Goal: Task Accomplishment & Management: Use online tool/utility

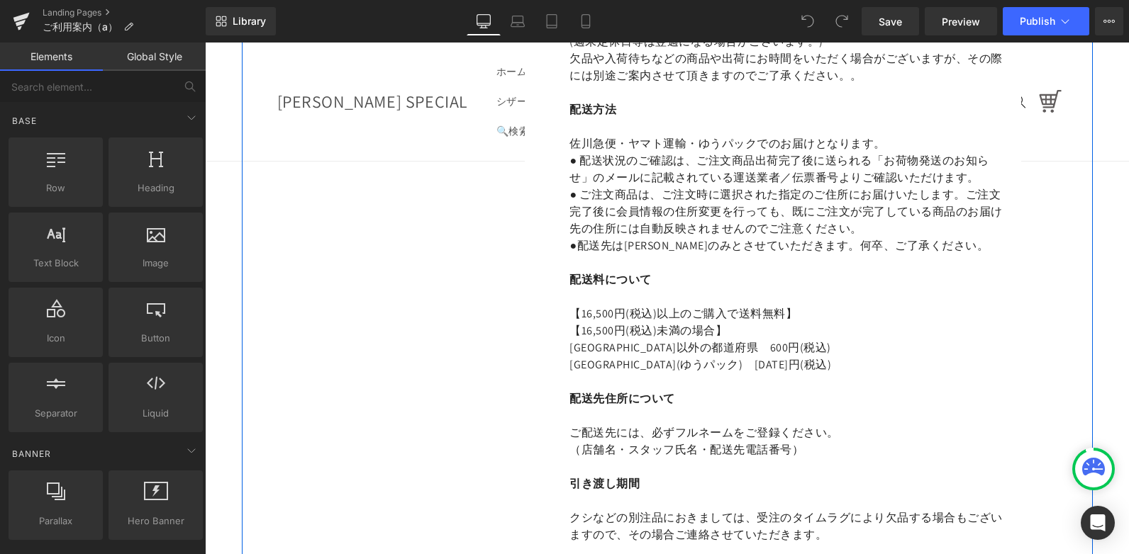
scroll to position [1560, 0]
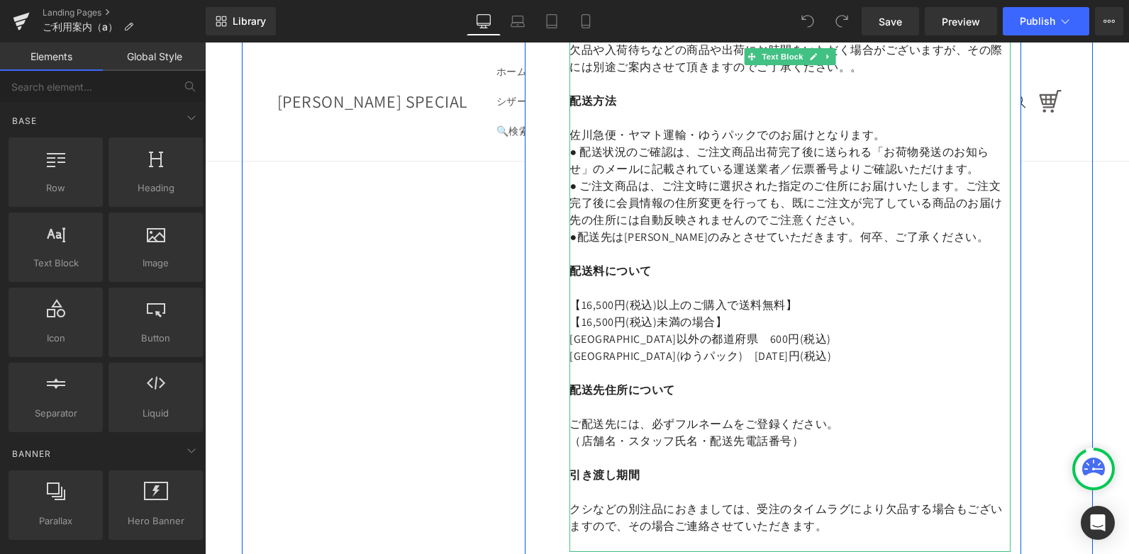
click at [647, 364] on p "沖縄県(ゆうパック)　1400円(税込)" at bounding box center [789, 356] width 441 height 17
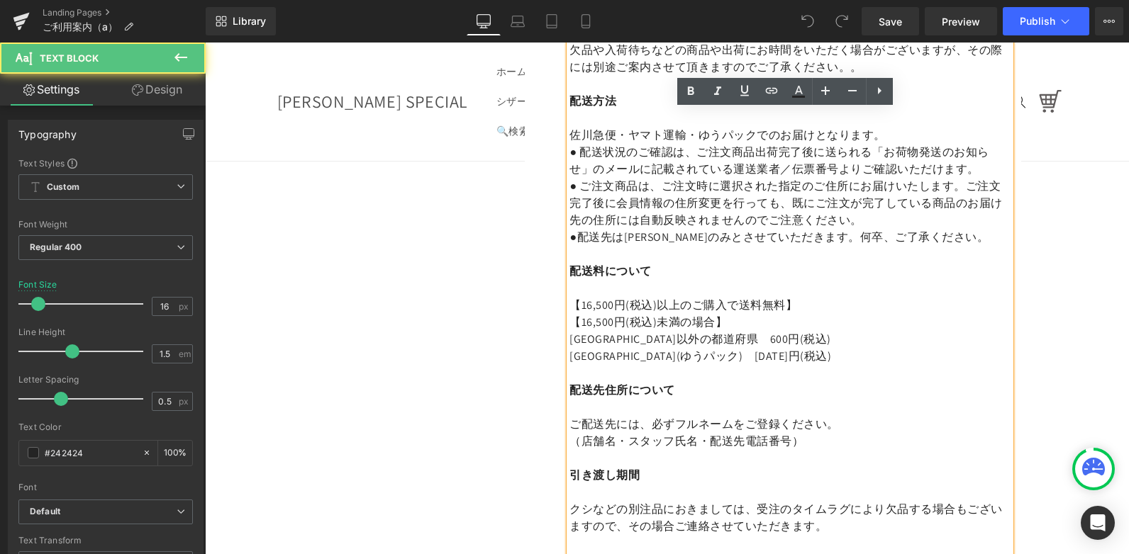
click at [649, 355] on p "沖縄県(ゆうパック)　1400円(税込)" at bounding box center [789, 356] width 441 height 17
click at [667, 357] on p "沖縄県(ゆうパック)　1400円(税込)" at bounding box center [789, 356] width 441 height 17
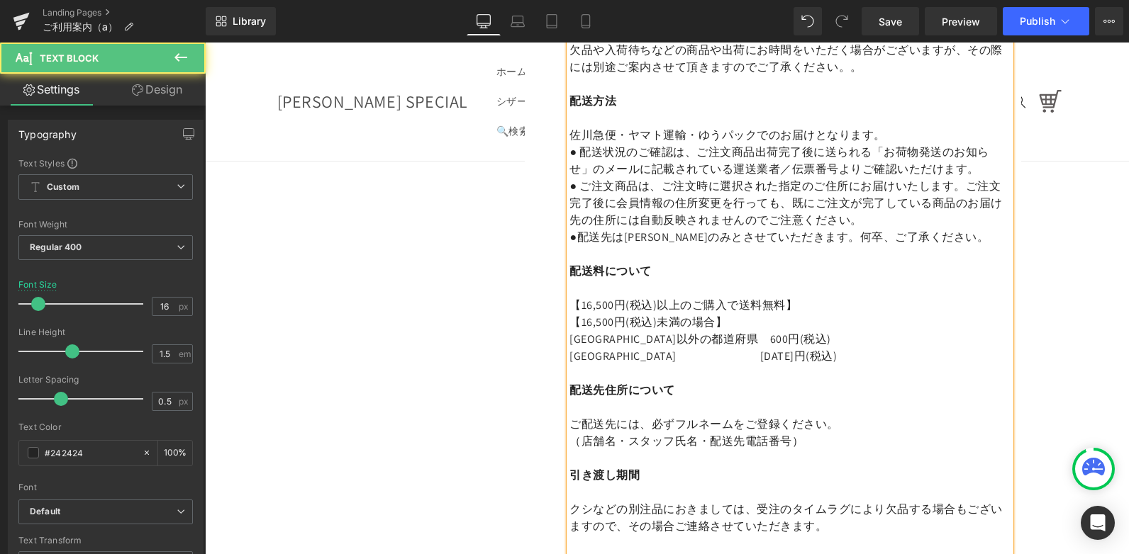
click at [691, 355] on p "沖縄県 　1400円(税込)" at bounding box center [789, 356] width 441 height 17
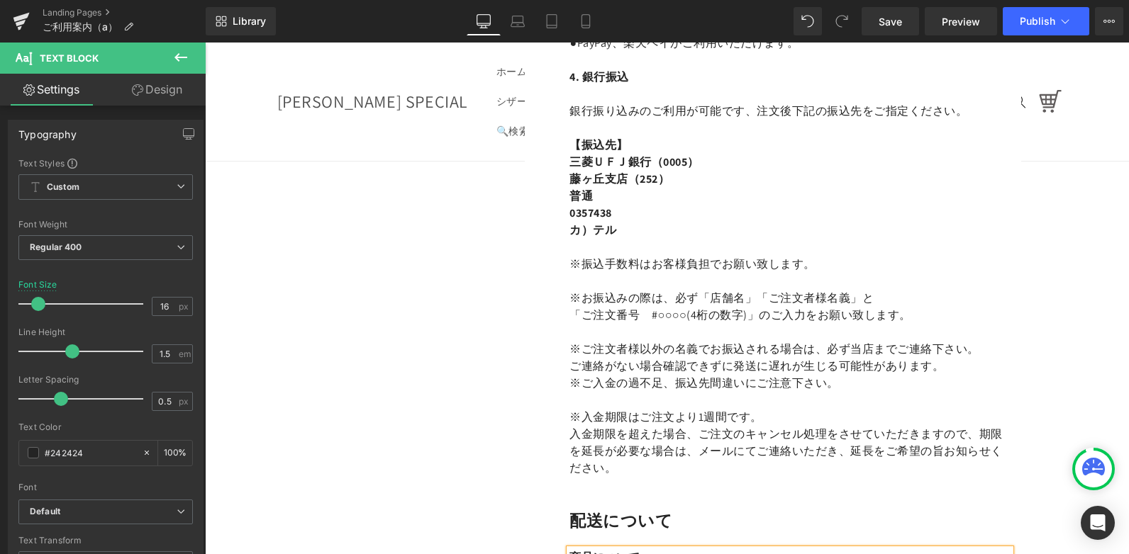
scroll to position [780, 0]
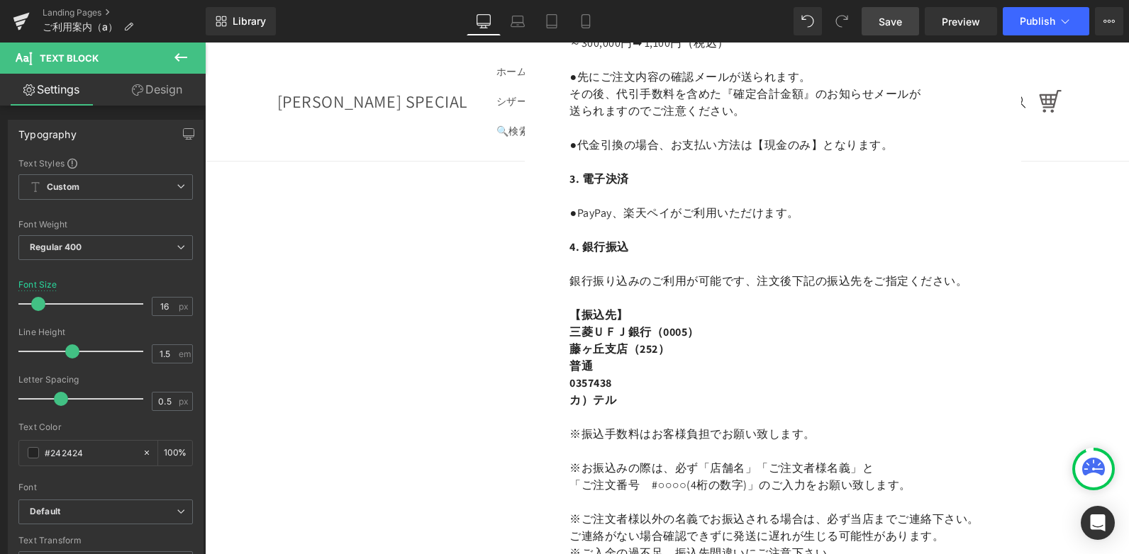
click at [905, 23] on link "Save" at bounding box center [890, 21] width 57 height 28
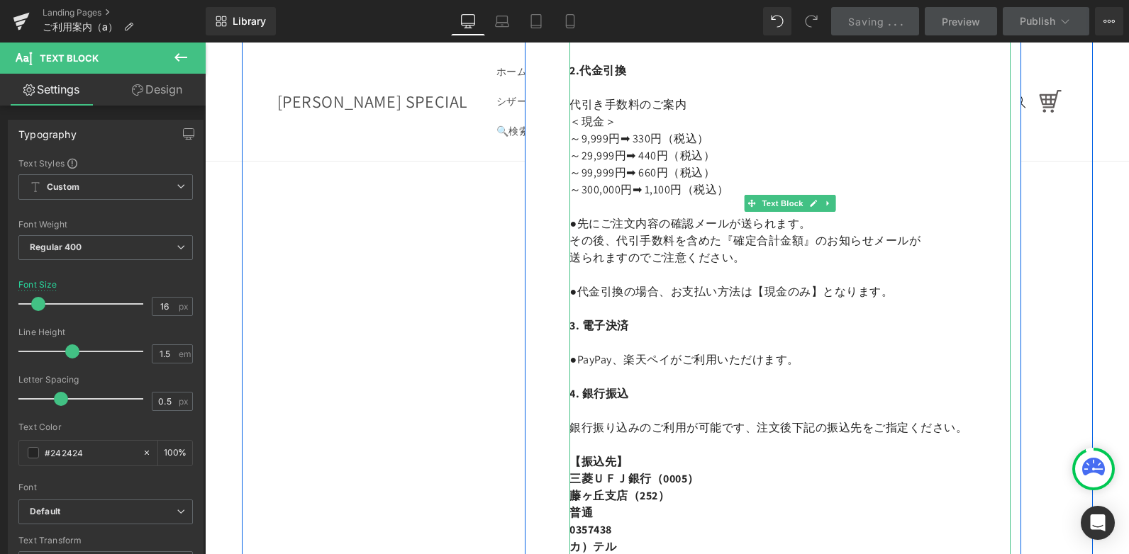
scroll to position [425, 0]
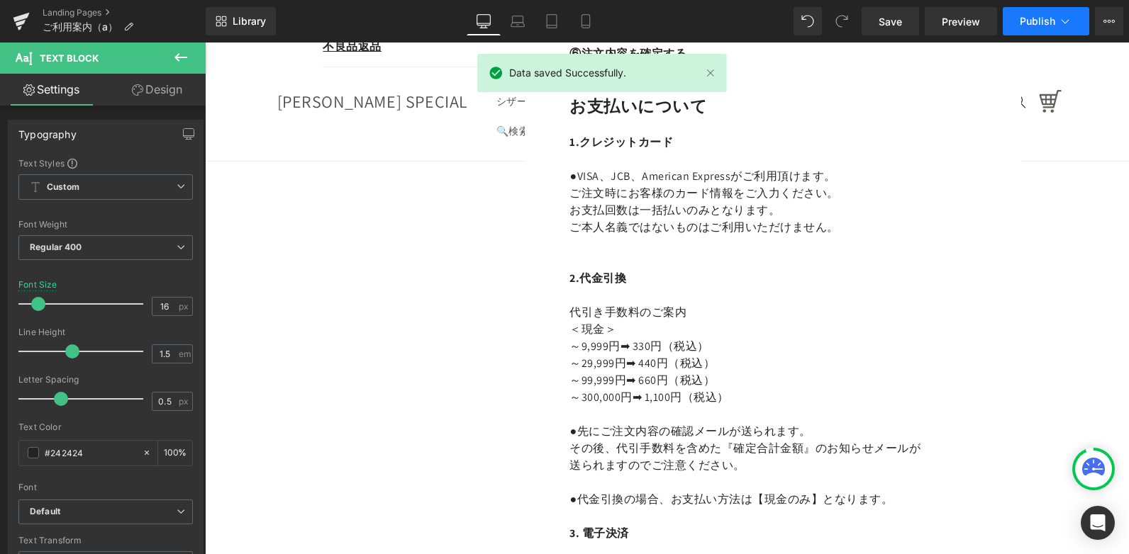
click at [1013, 17] on button "Publish" at bounding box center [1046, 21] width 87 height 28
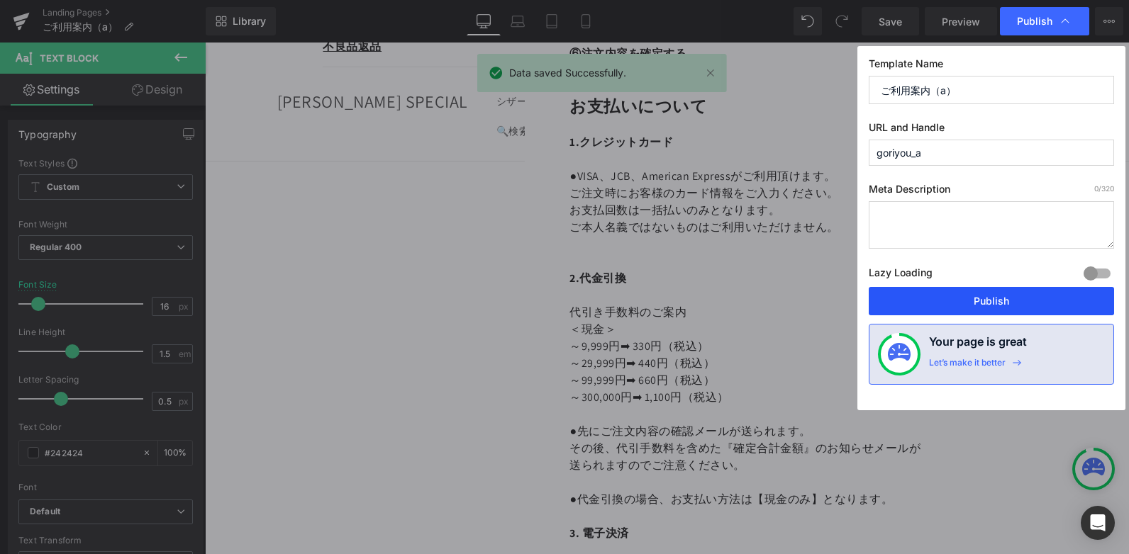
click at [974, 299] on button "Publish" at bounding box center [991, 301] width 245 height 28
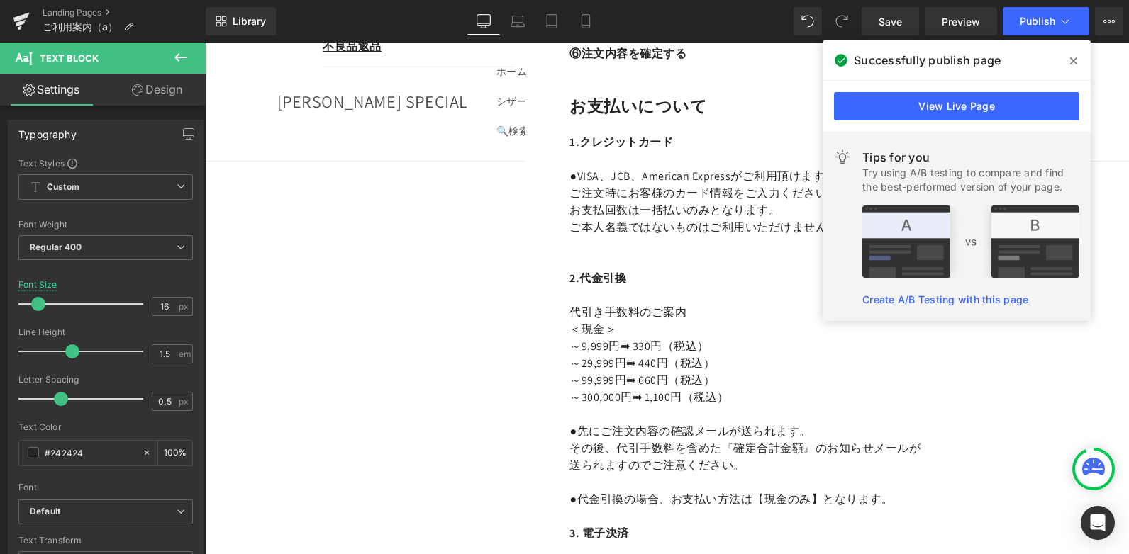
click at [1075, 57] on icon at bounding box center [1073, 60] width 7 height 11
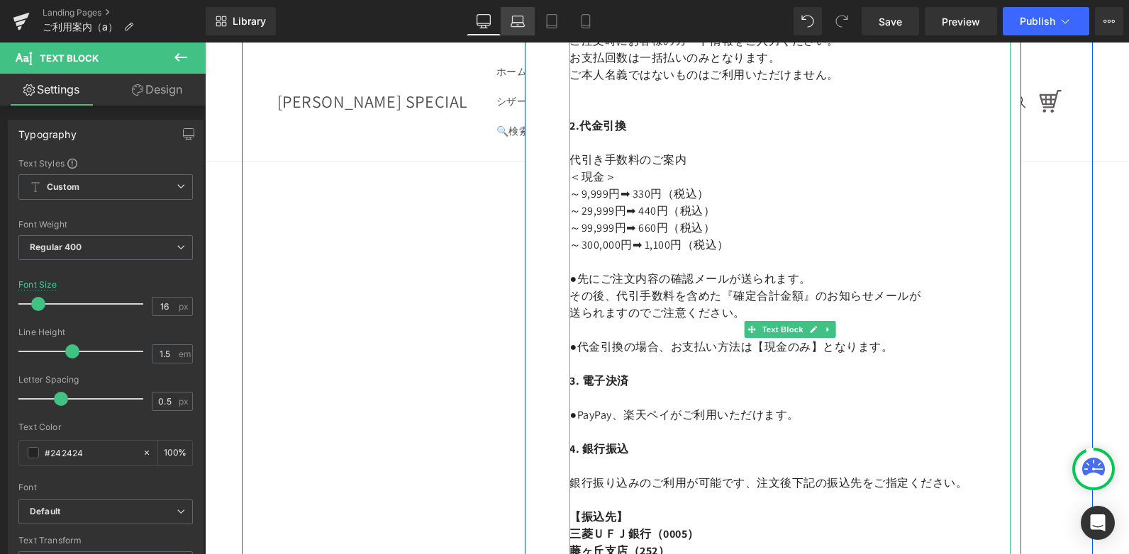
scroll to position [425, 0]
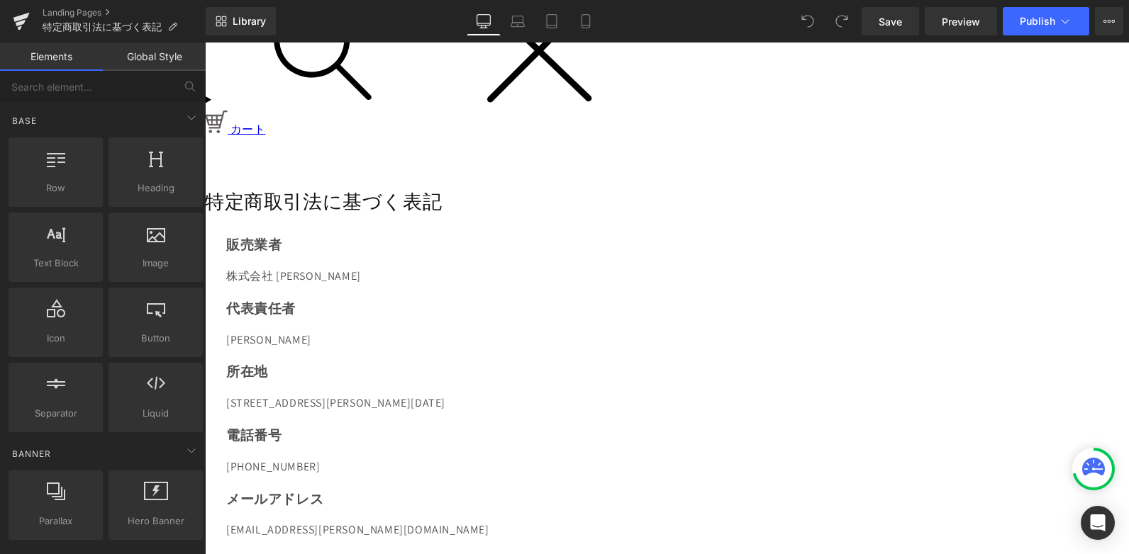
scroll to position [284, 0]
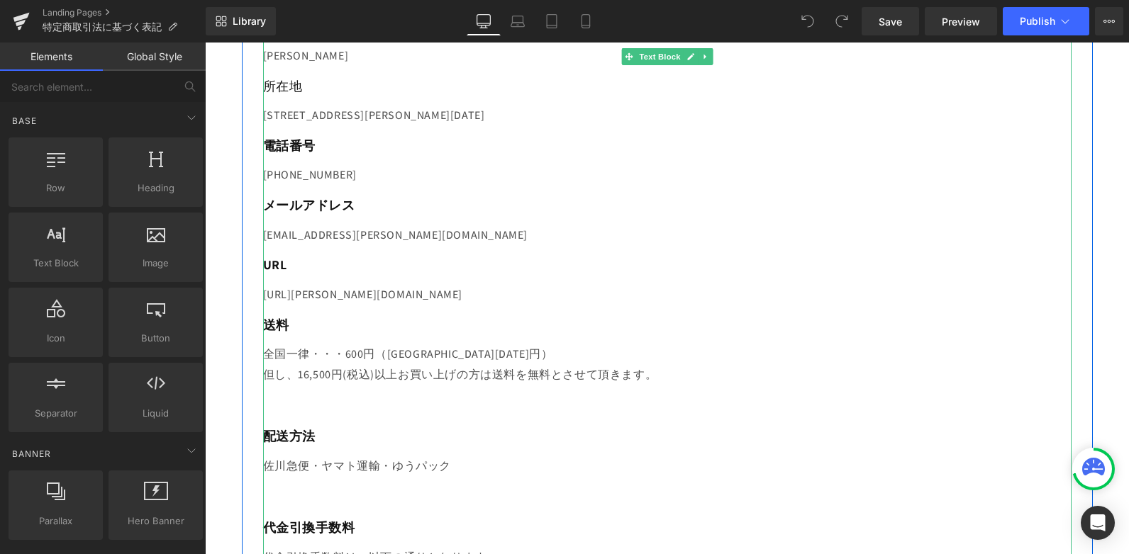
click at [433, 355] on p "全国一律・・・600円（[GEOGRAPHIC_DATA][DATE]円）　 但し、16,500円(税込)以上お買い上げの方は送料を無料とさせて頂きます。" at bounding box center [667, 365] width 808 height 41
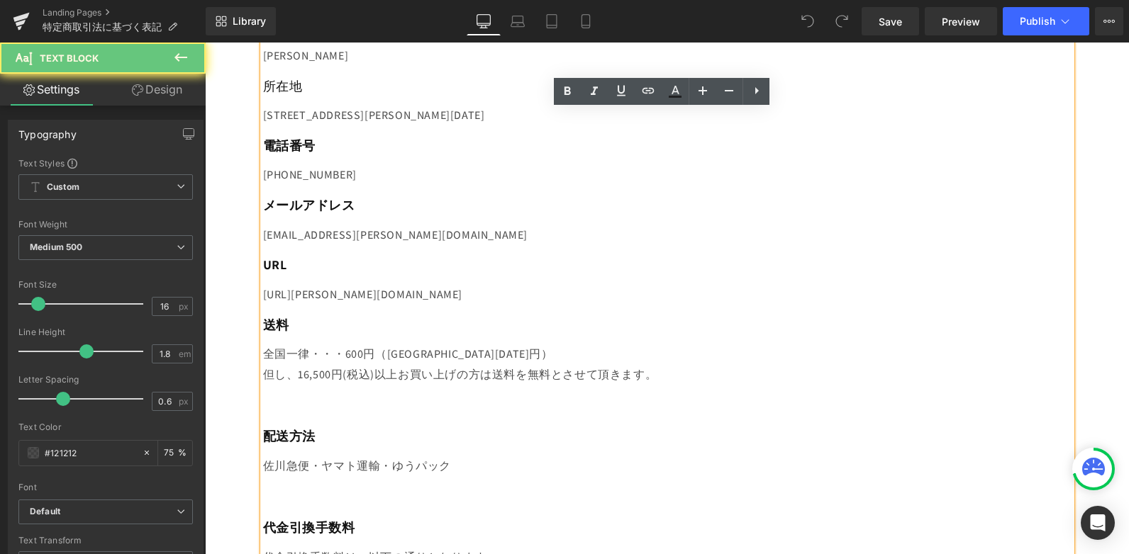
click at [423, 354] on p "全国一律・・・600円（[GEOGRAPHIC_DATA][DATE]円）　 但し、16,500円(税込)以上お買い上げの方は送料を無料とさせて頂きます。" at bounding box center [667, 365] width 808 height 41
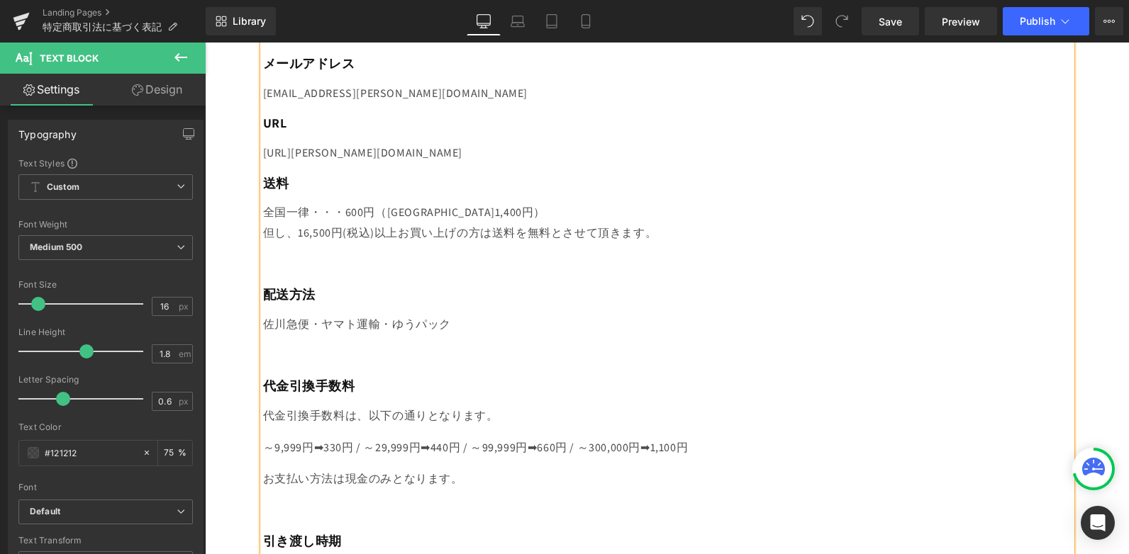
scroll to position [496, 0]
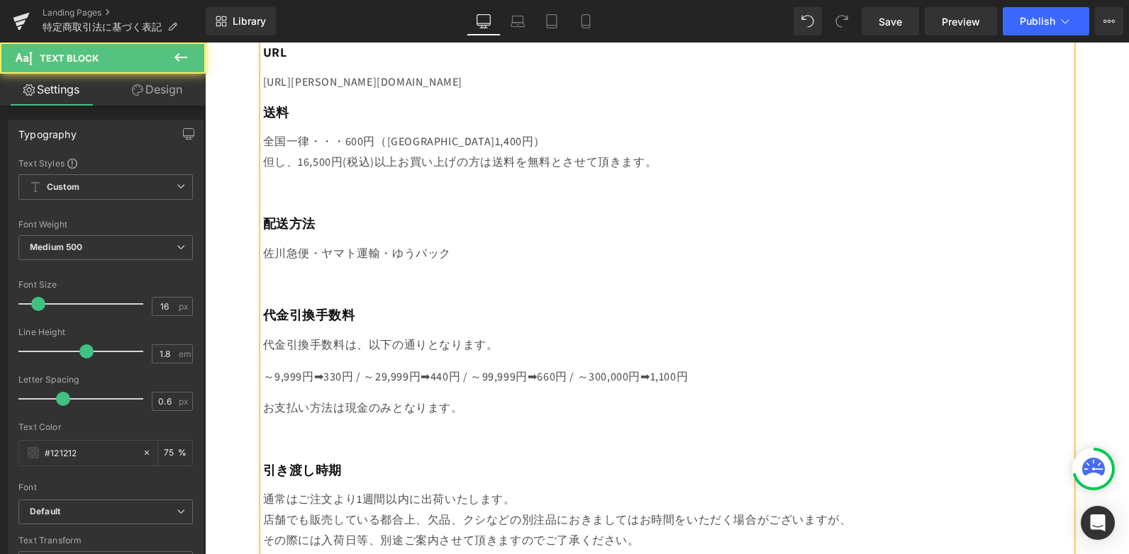
click at [338, 408] on p "お支払い方法は現金のみとなります。" at bounding box center [667, 408] width 808 height 21
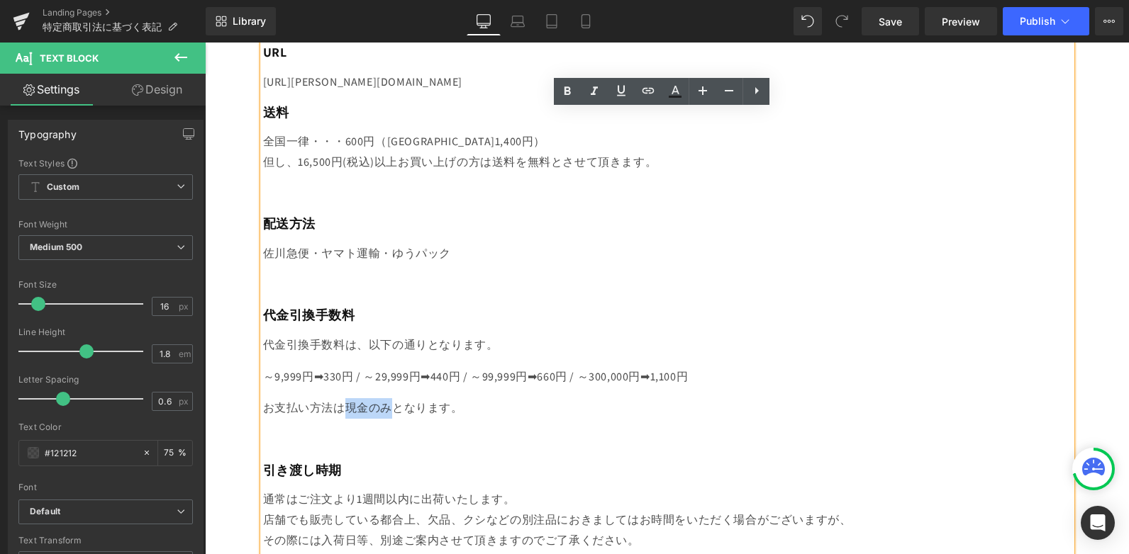
drag, startPoint x: 338, startPoint y: 408, endPoint x: 386, endPoint y: 407, distance: 47.5
click at [386, 407] on p "お支払い方法は現金のみとなります。" at bounding box center [667, 408] width 808 height 21
click at [623, 89] on icon at bounding box center [621, 91] width 9 height 11
click at [507, 309] on h3 "代金引換手数料" at bounding box center [667, 315] width 808 height 16
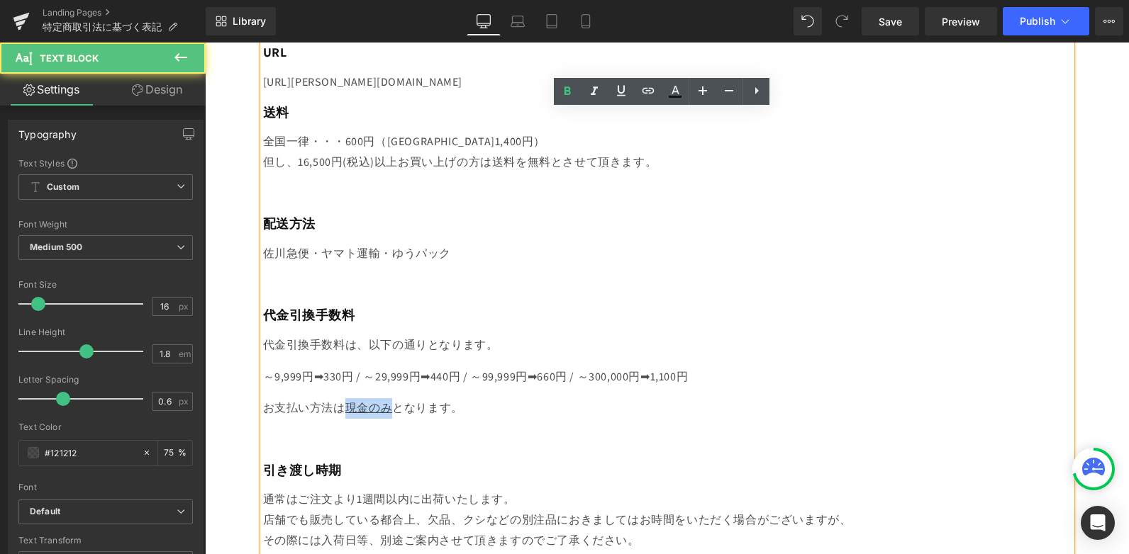
drag, startPoint x: 344, startPoint y: 412, endPoint x: 385, endPoint y: 404, distance: 41.9
click at [385, 404] on u "現金のみ" at bounding box center [368, 408] width 47 height 15
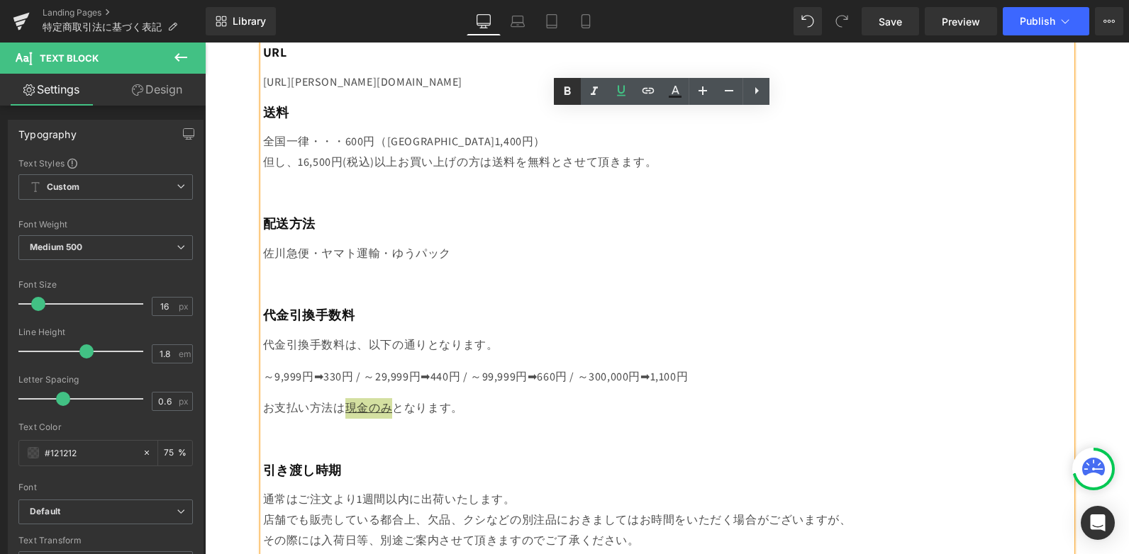
click at [568, 95] on icon at bounding box center [567, 91] width 6 height 9
click at [566, 97] on icon at bounding box center [567, 91] width 17 height 17
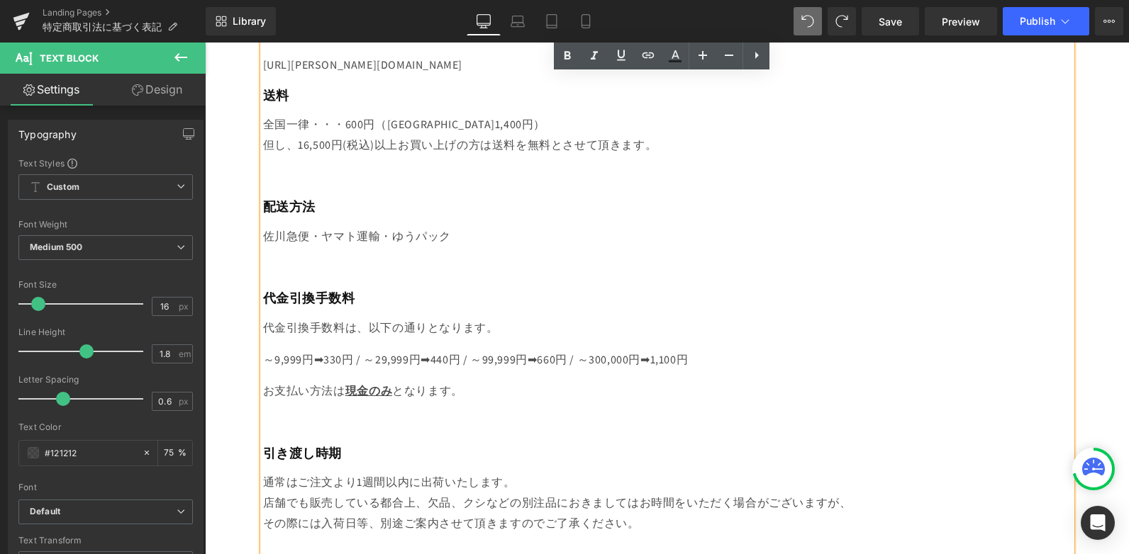
scroll to position [645, 0]
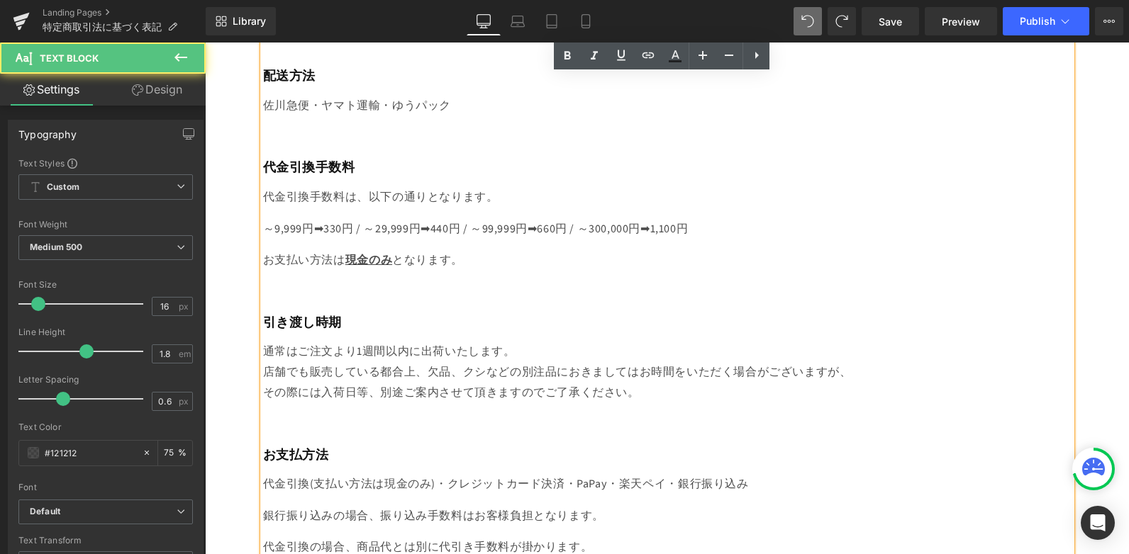
click at [402, 284] on p at bounding box center [667, 292] width 808 height 21
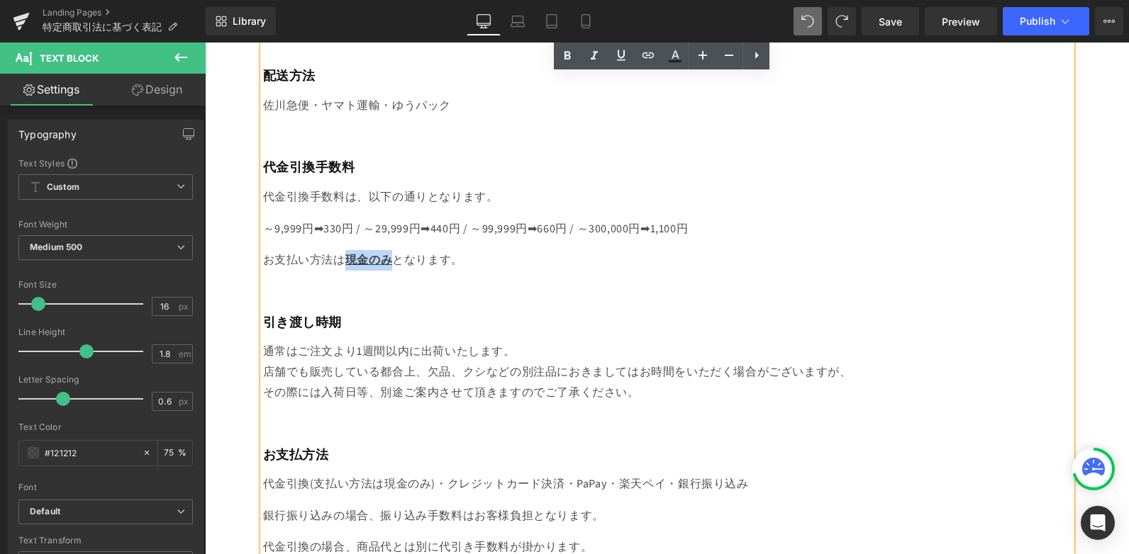
drag, startPoint x: 345, startPoint y: 259, endPoint x: 381, endPoint y: 259, distance: 36.2
click at [381, 259] on strong "現金のみ" at bounding box center [368, 259] width 47 height 15
click at [572, 53] on icon at bounding box center [567, 56] width 17 height 17
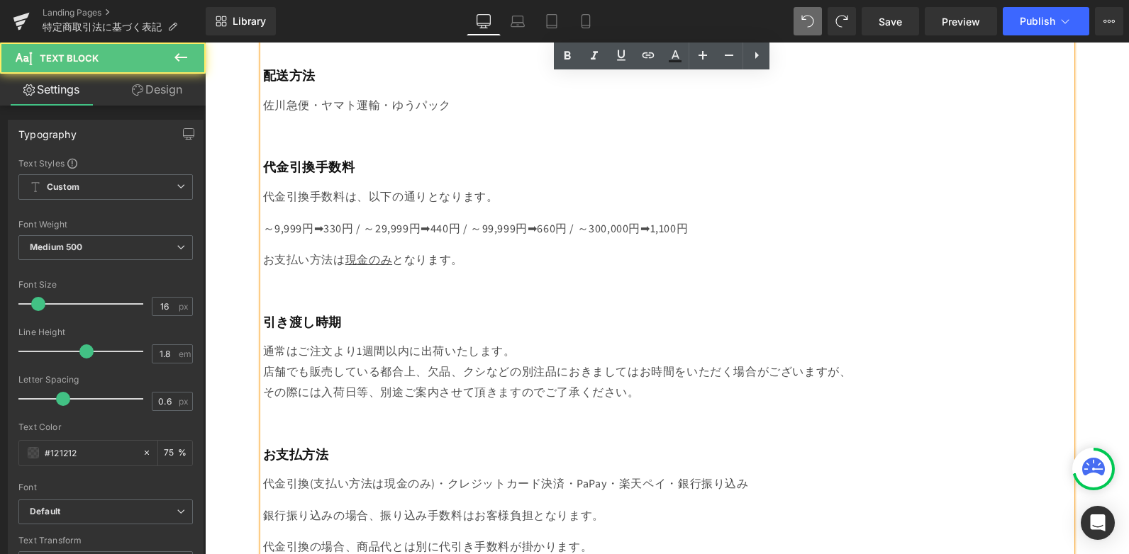
click at [539, 247] on div "代金引換手数料は、以下の通りとなります。 ～9,999円➡330円 / ～29,999円➡440円 / ～99,999円➡660円 / ～300,000円➡1…" at bounding box center [667, 245] width 808 height 116
drag, startPoint x: 338, startPoint y: 257, endPoint x: 382, endPoint y: 255, distance: 44.7
click at [382, 255] on p "お支払い方法は 現金のみ となります。" at bounding box center [667, 260] width 808 height 21
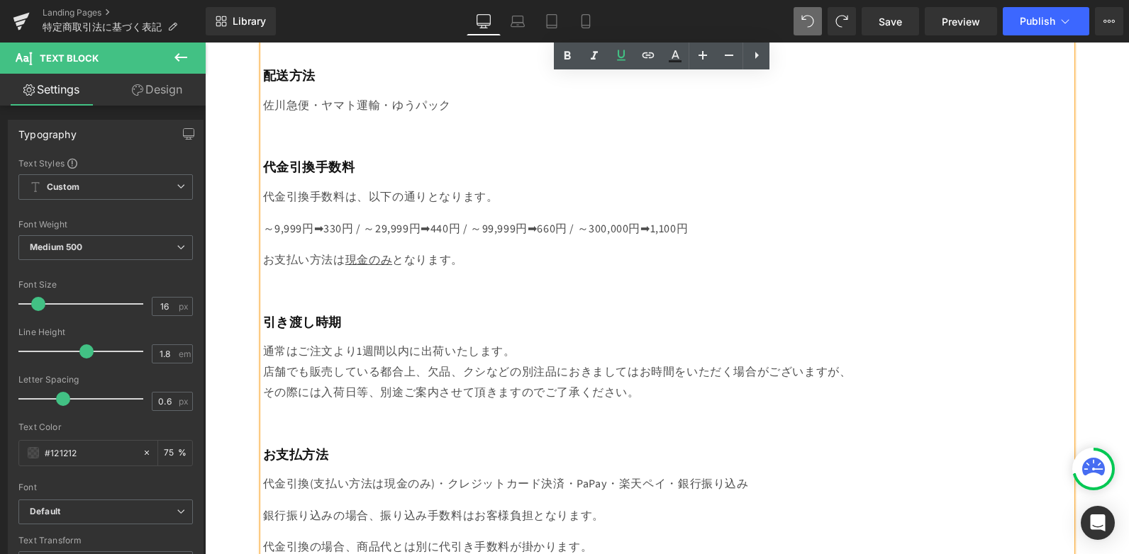
click at [555, 288] on p at bounding box center [667, 292] width 808 height 21
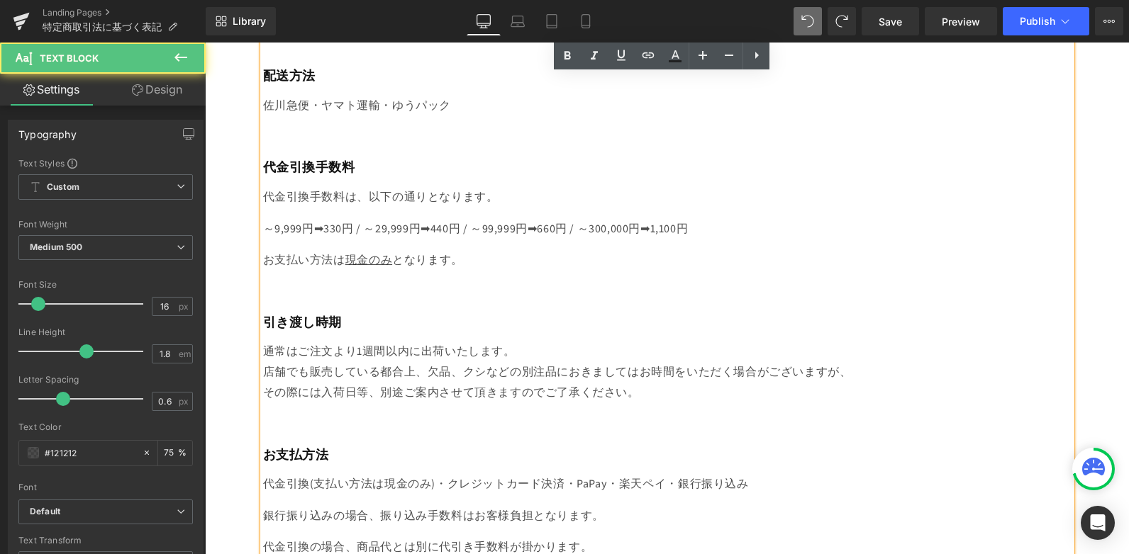
click at [337, 256] on p "お支払い方法は 現金のみ となります。" at bounding box center [667, 260] width 808 height 21
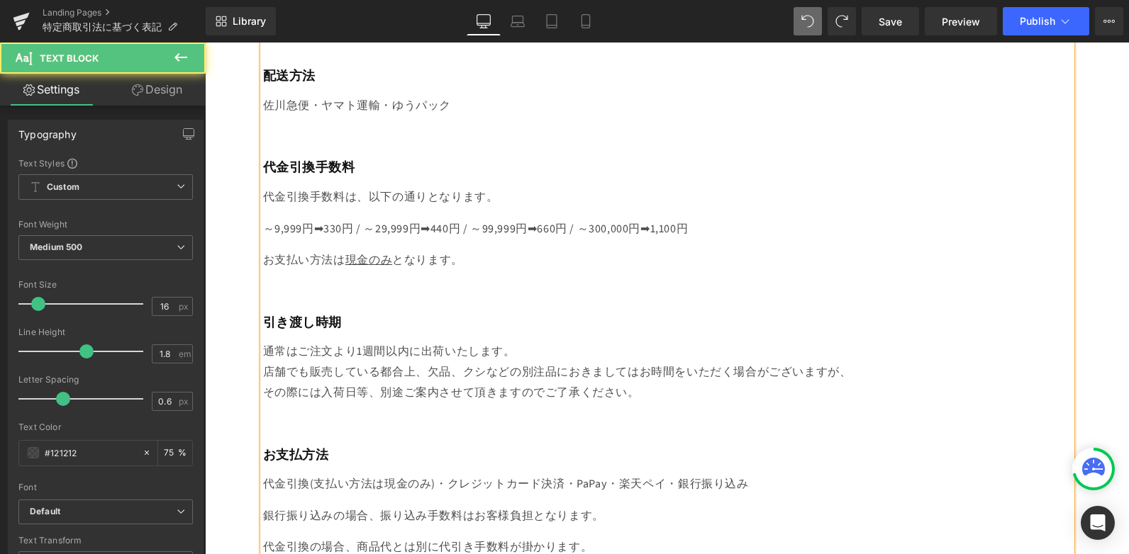
click at [392, 257] on u "現金のみ" at bounding box center [368, 259] width 47 height 15
click at [484, 290] on p at bounding box center [667, 292] width 808 height 21
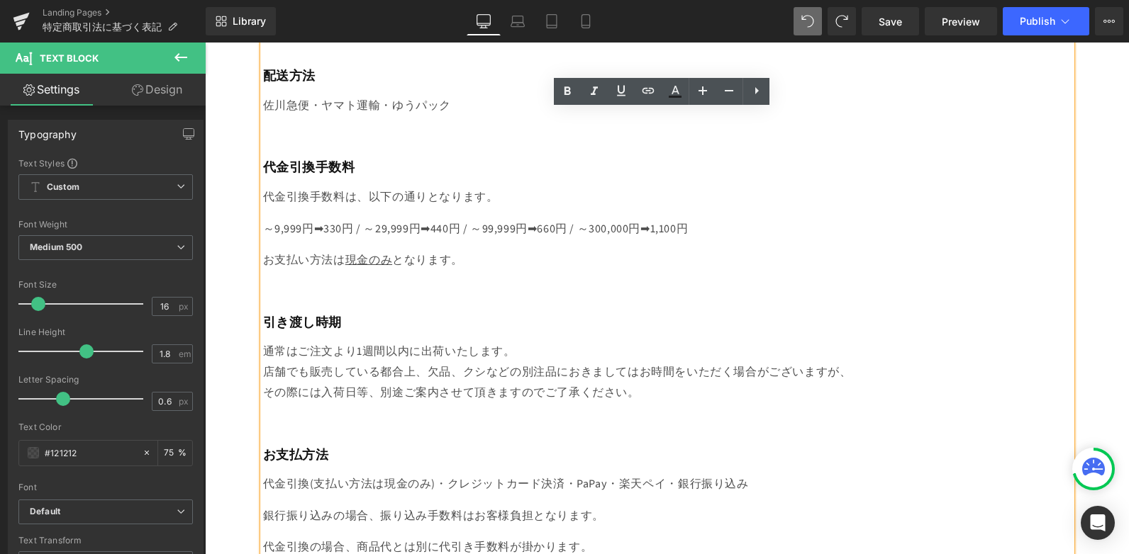
click at [411, 260] on p "お支払い方法は　 現金のみ　 となります。" at bounding box center [667, 260] width 808 height 21
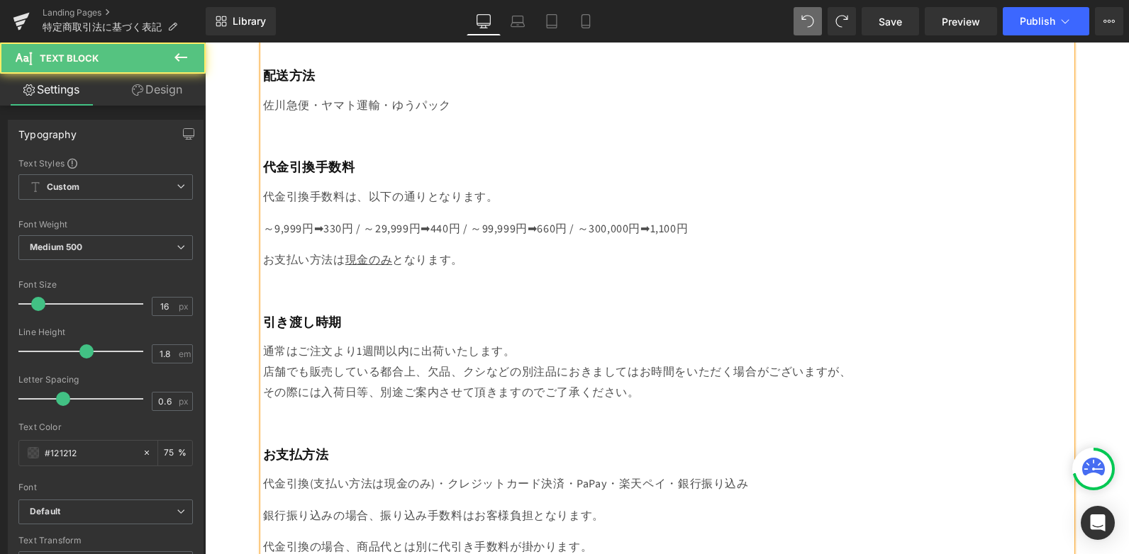
click at [392, 257] on u "現金のみ" at bounding box center [368, 259] width 47 height 15
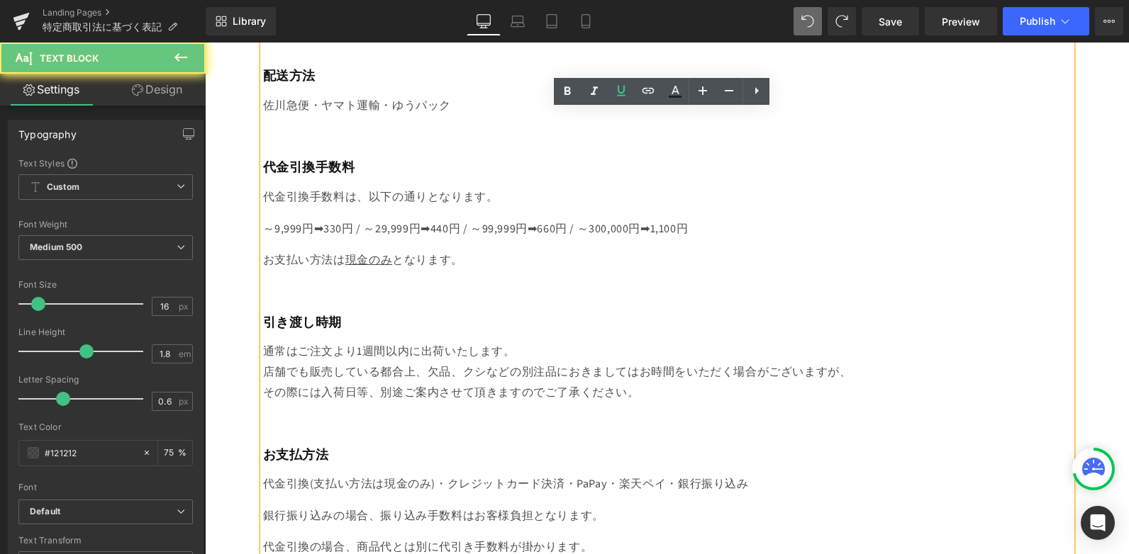
click at [398, 261] on p "お支払い方法は　 現金のみ となります。" at bounding box center [667, 260] width 808 height 21
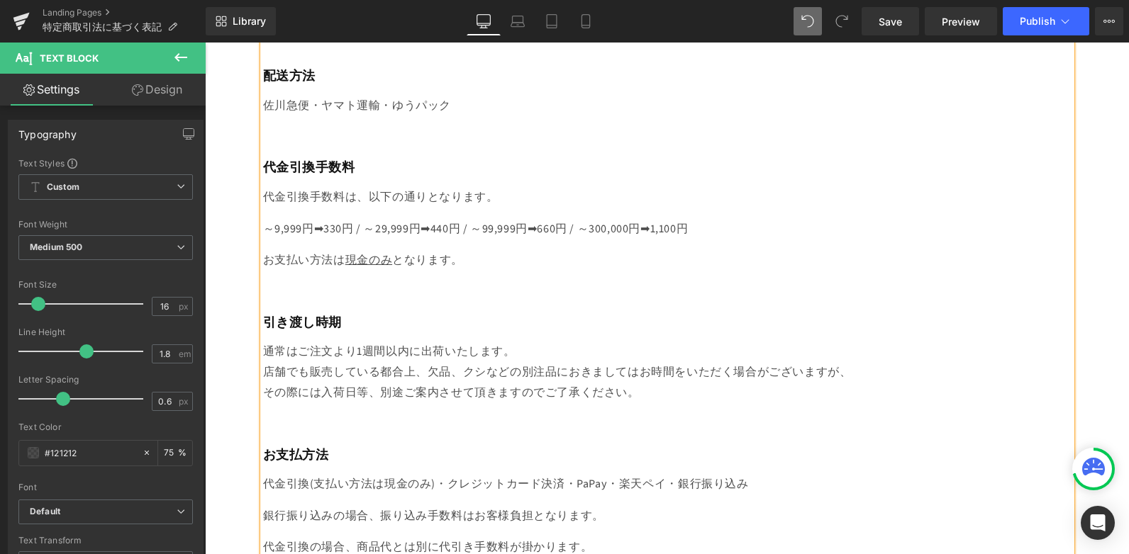
click at [555, 311] on div "販売業者 株式会社 [PERSON_NAME] 代表責任者 [PERSON_NAME] 所在地 [STREET_ADDRESS][PERSON_NAME][D…" at bounding box center [667, 159] width 808 height 1125
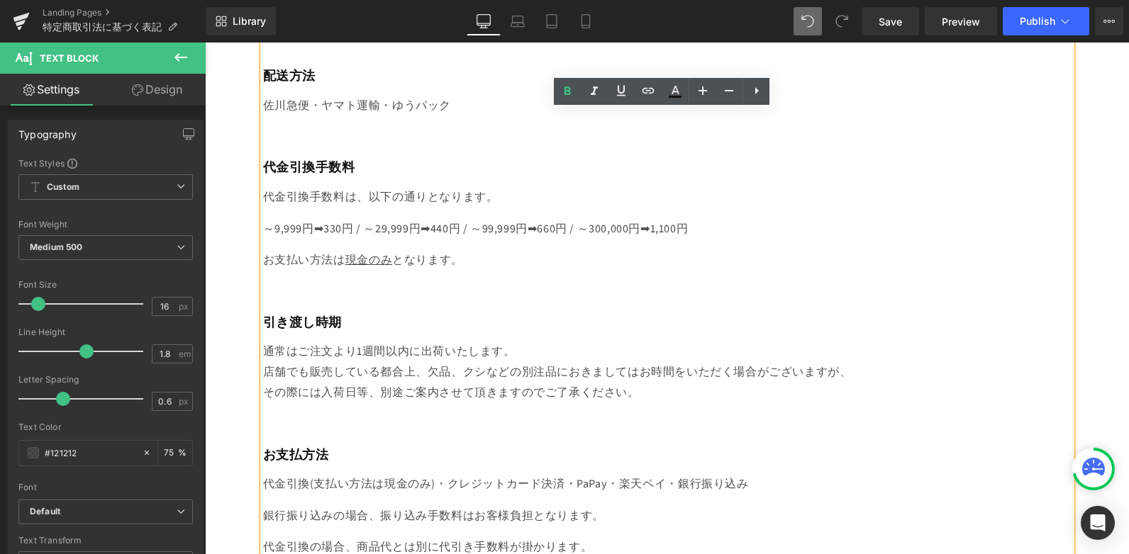
click at [350, 263] on p "お支払い方法は　 現金のみ となります。" at bounding box center [667, 260] width 808 height 21
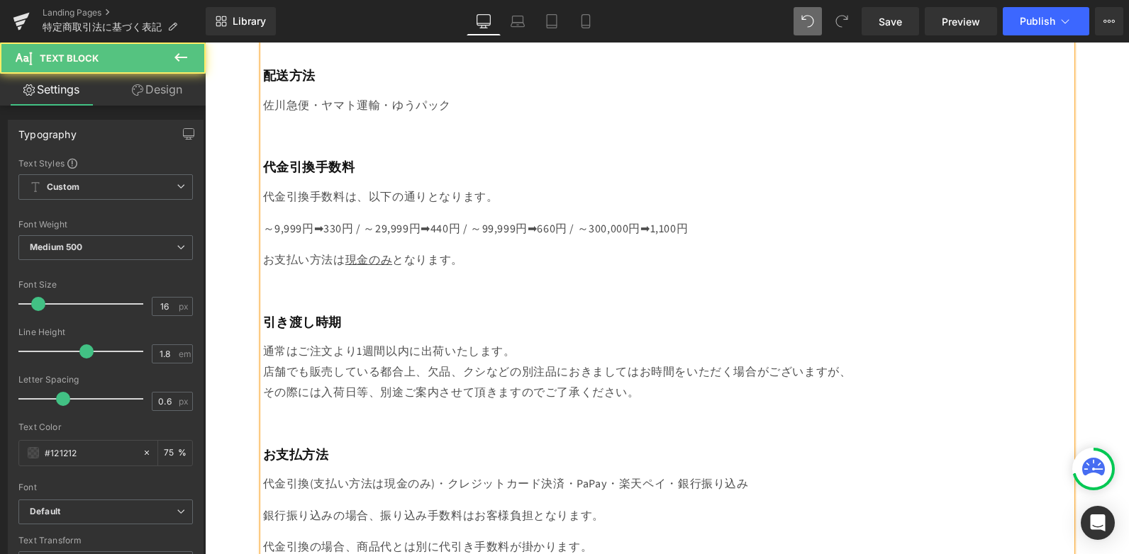
click at [455, 245] on div "代金引換手数料は、以下の通りとなります。 ～9,999円➡330円 / ～29,999円➡440円 / ～99,999円➡660円 / ～300,000円➡1…" at bounding box center [667, 245] width 808 height 116
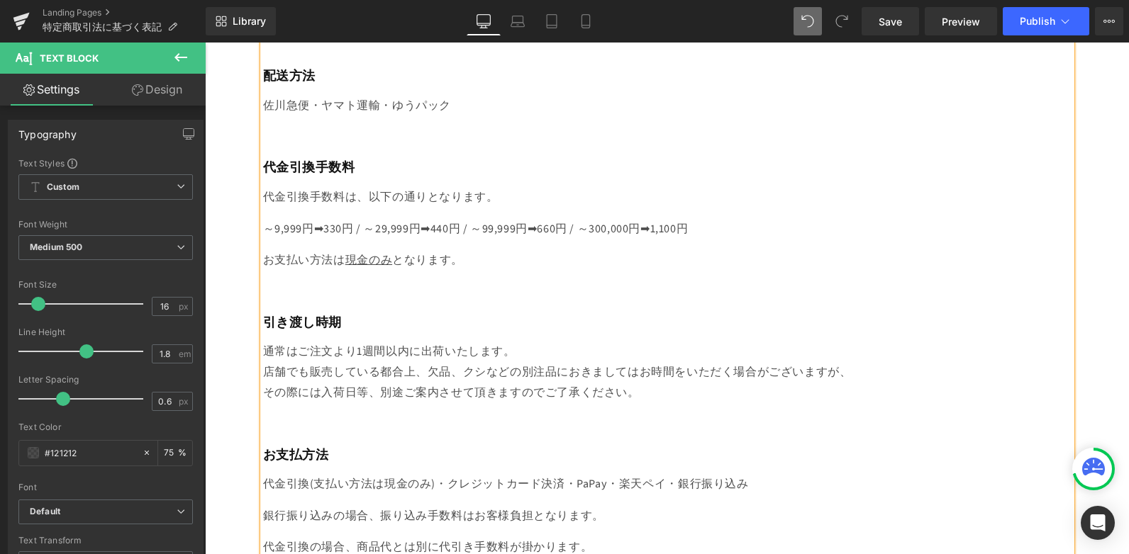
scroll to position [786, 0]
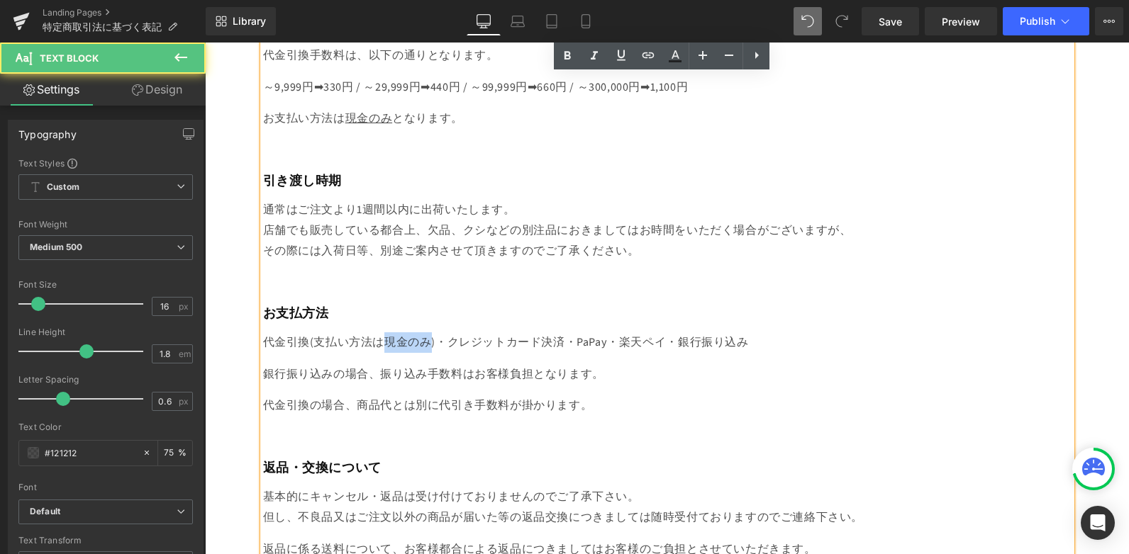
drag, startPoint x: 378, startPoint y: 342, endPoint x: 421, endPoint y: 340, distance: 43.3
click at [421, 340] on p "代金引換(支払い方法は現金のみ)・クレジットカード決済・PaPay・楽天ペイ・ 銀行振り込み" at bounding box center [667, 343] width 808 height 21
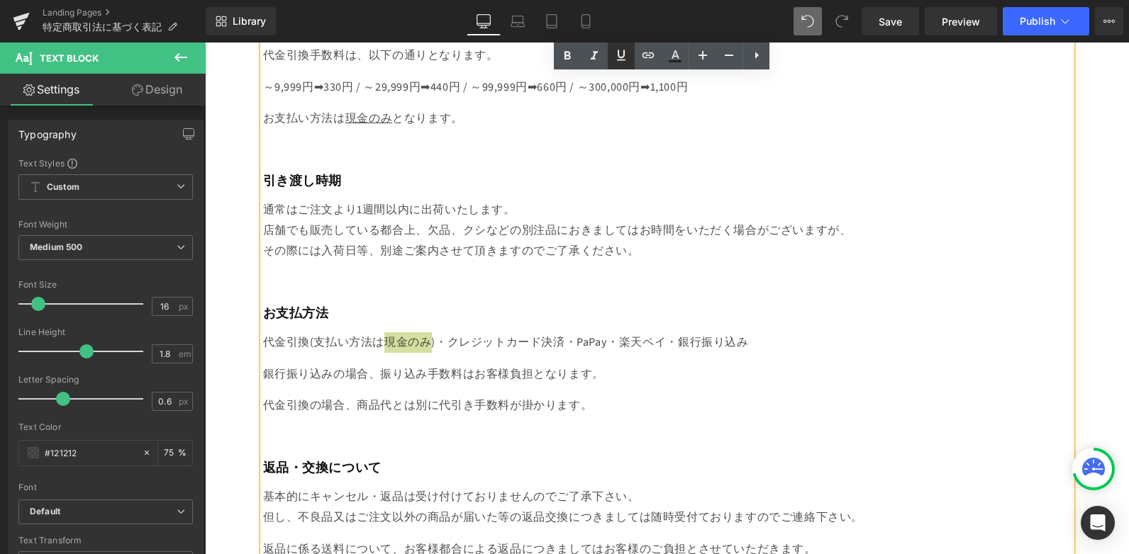
click at [628, 58] on icon at bounding box center [621, 55] width 17 height 17
click at [584, 205] on p "通常はご注文より1週間以内に出荷いたします。 店舗でも販売している都合上、欠品、クシなどの別注品におきましてはお時間をいただく場合がございますが、 その際には…" at bounding box center [667, 230] width 808 height 61
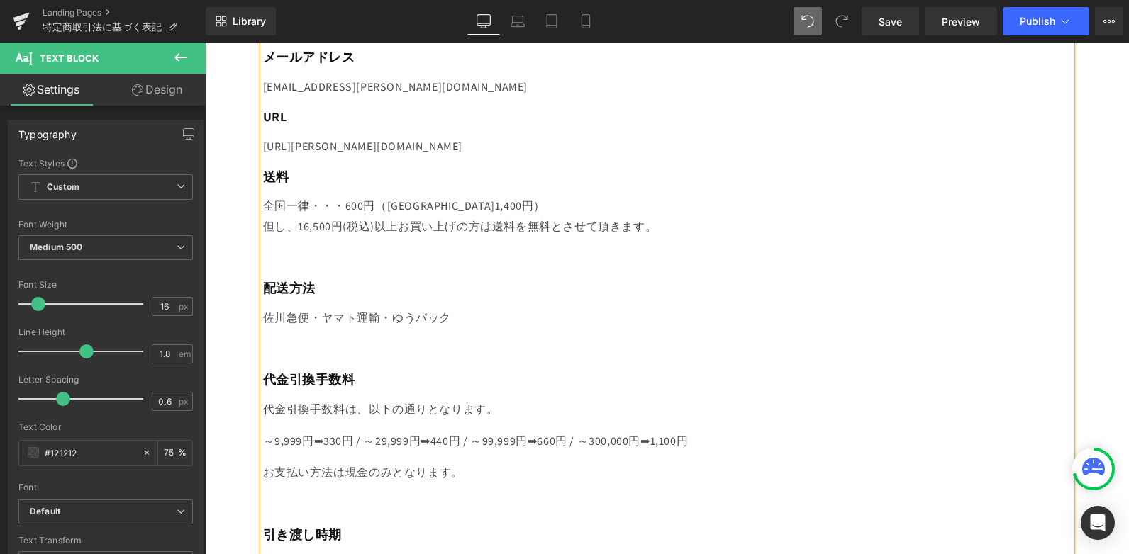
scroll to position [0, 0]
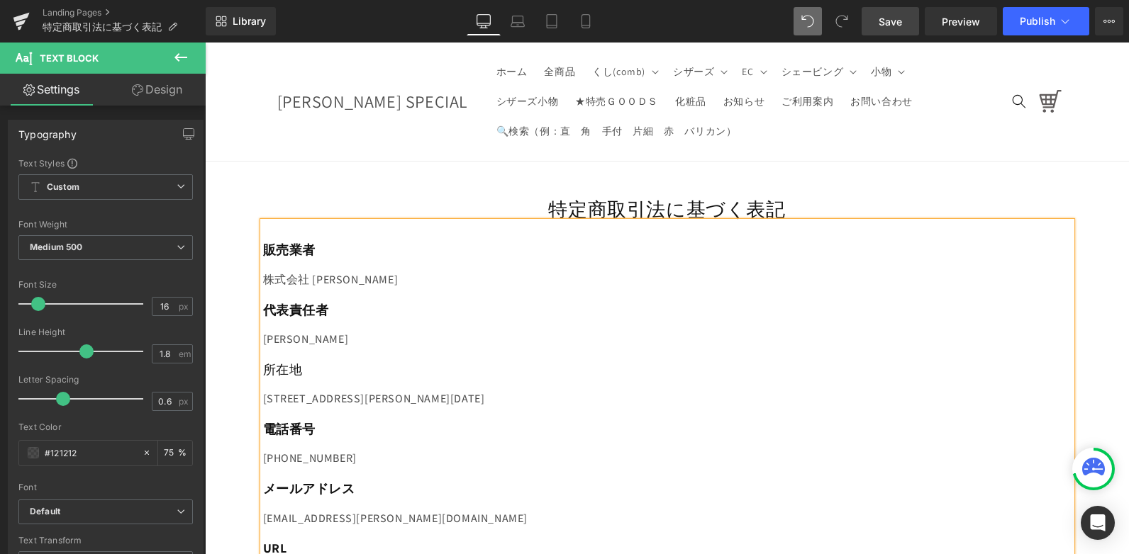
click at [895, 14] on span "Save" at bounding box center [890, 21] width 23 height 15
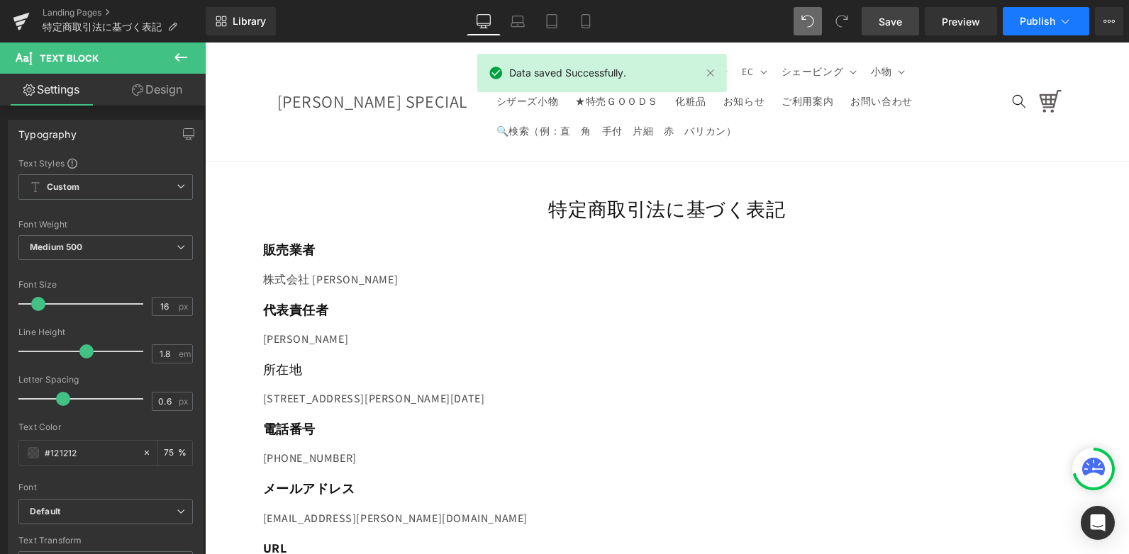
click at [1053, 21] on span "Publish" at bounding box center [1037, 21] width 35 height 11
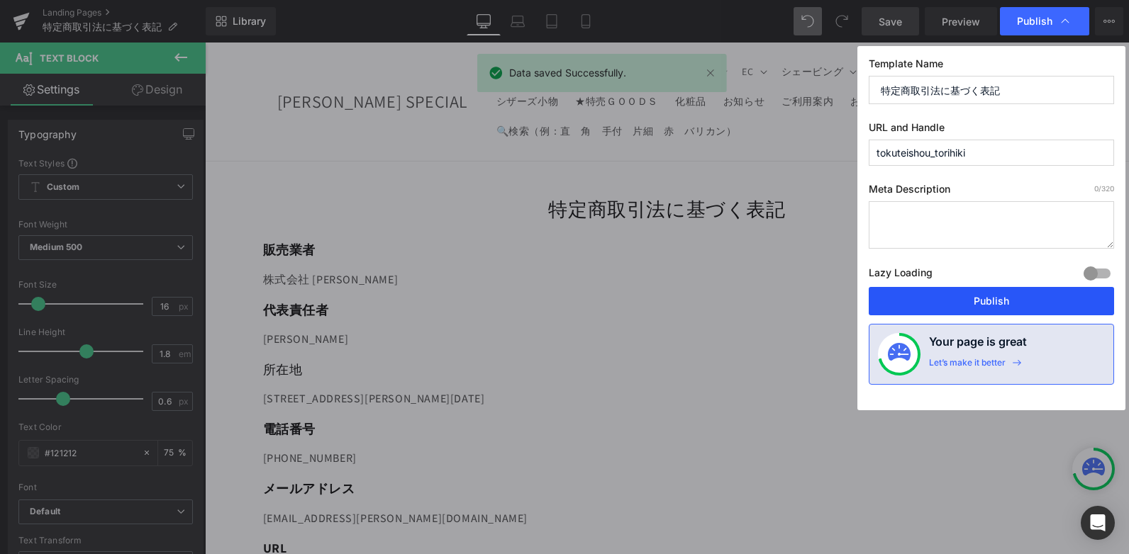
click at [1002, 303] on button "Publish" at bounding box center [991, 301] width 245 height 28
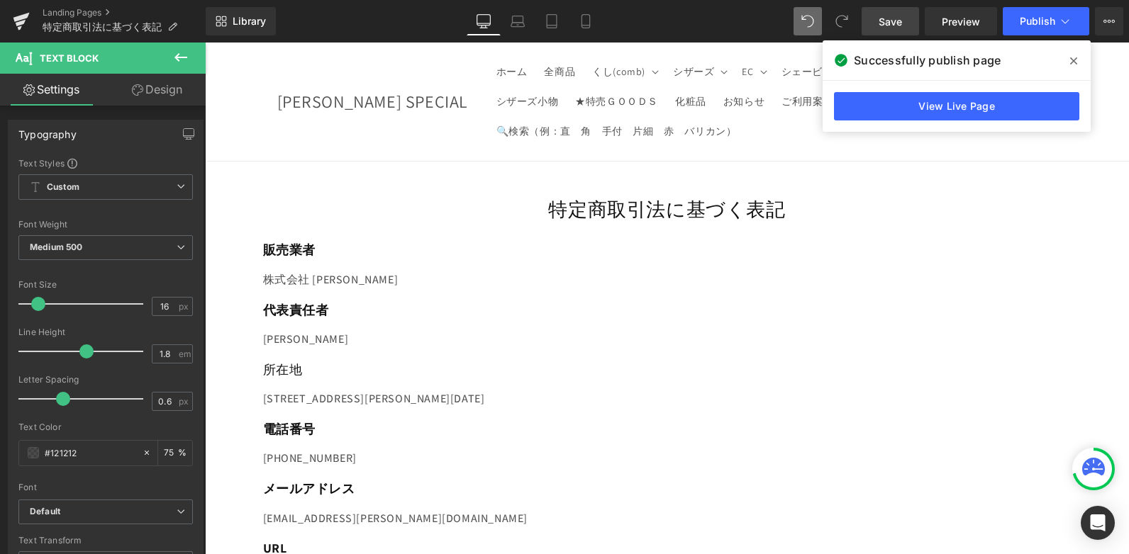
click at [1074, 65] on icon at bounding box center [1073, 60] width 7 height 11
